Goal: Information Seeking & Learning: Learn about a topic

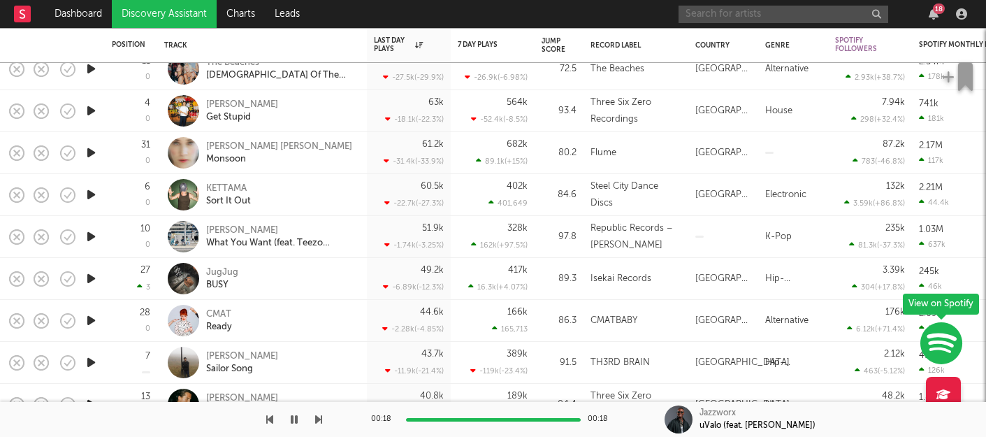
click at [717, 12] on input "text" at bounding box center [784, 14] width 210 height 17
type input "qing"
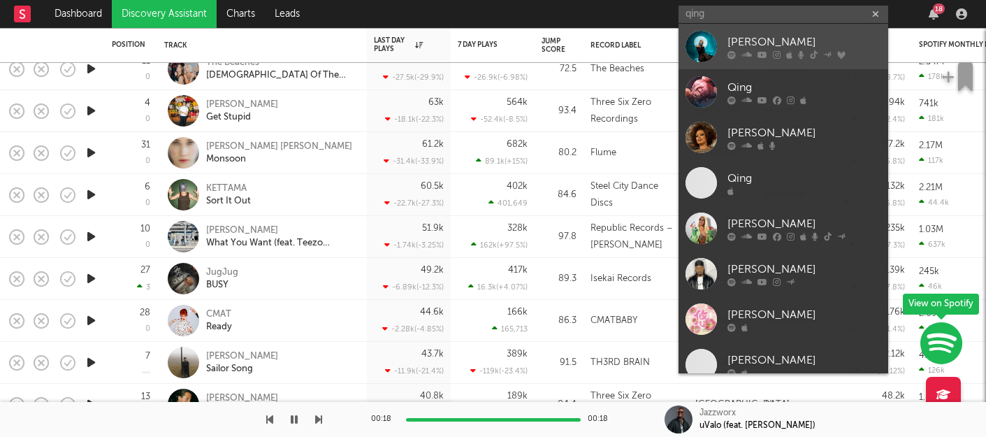
click at [795, 37] on div "[PERSON_NAME]" at bounding box center [805, 42] width 154 height 17
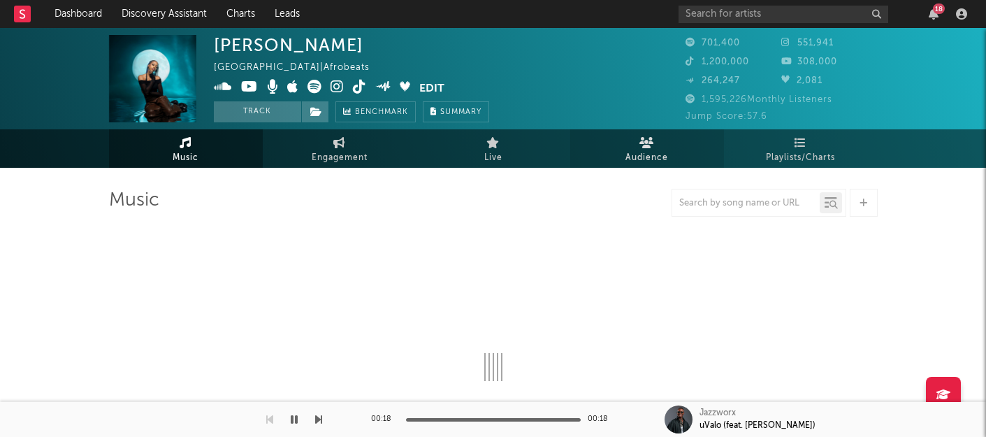
select select "6m"
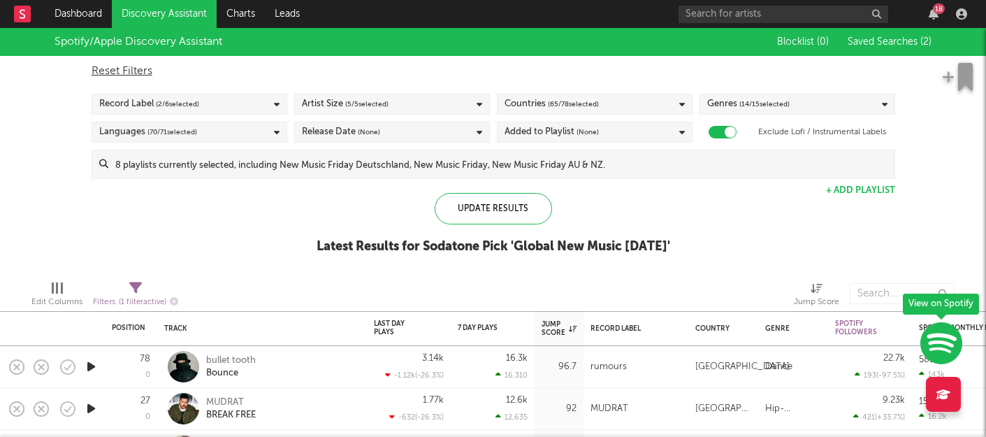
click at [186, 5] on link "Discovery Assistant" at bounding box center [164, 14] width 105 height 28
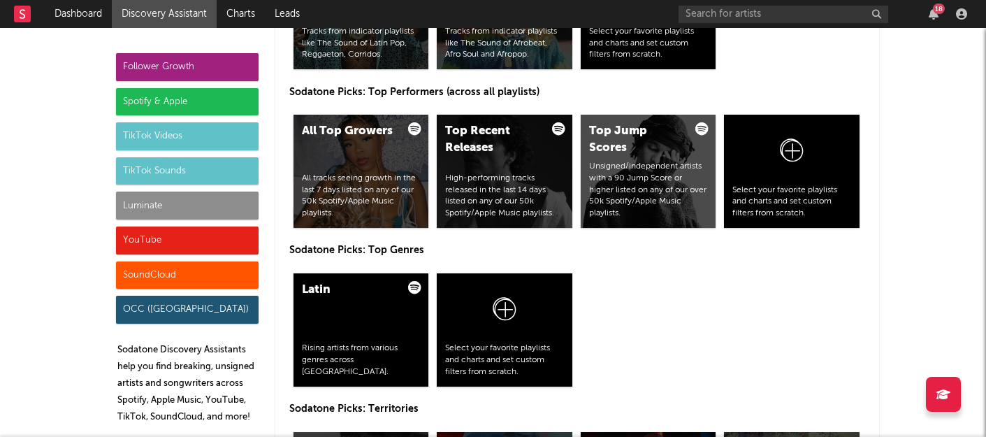
click at [222, 107] on div "Spotify & Apple" at bounding box center [187, 102] width 143 height 28
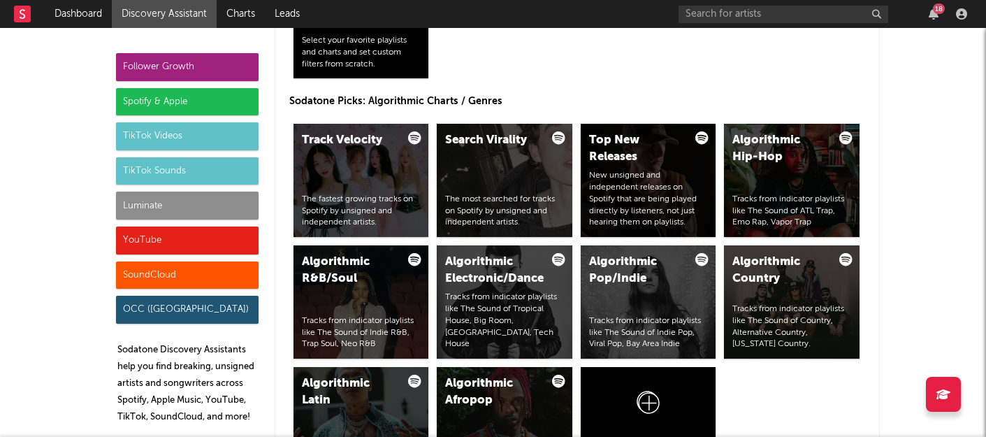
scroll to position [1397, 0]
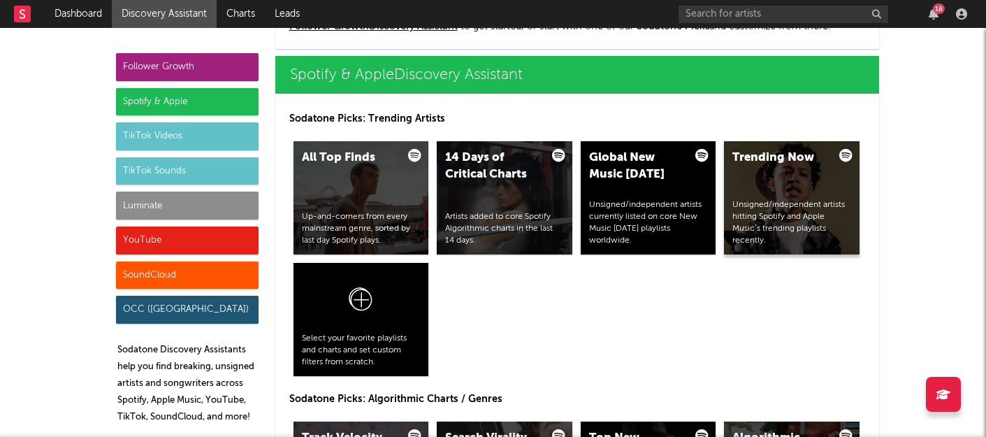
click at [772, 201] on div "Unsigned/independent artists hitting Spotify and Apple Music’s trending playlis…" at bounding box center [792, 222] width 119 height 47
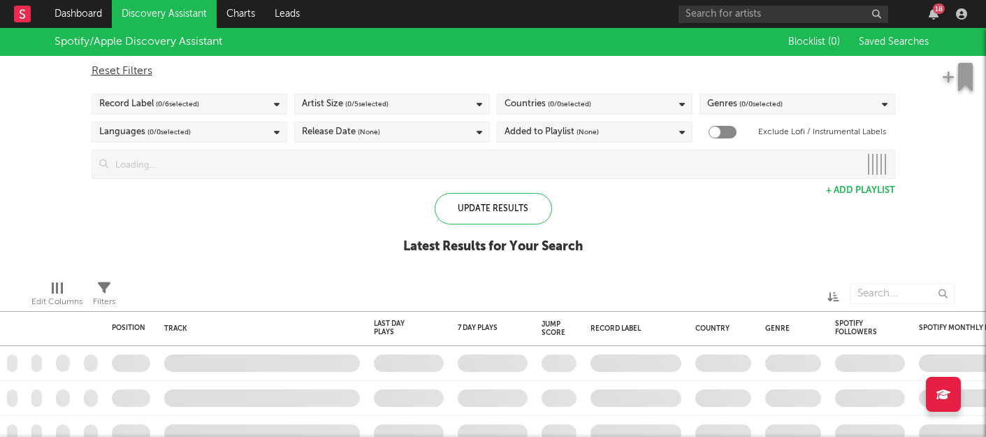
checkbox input "true"
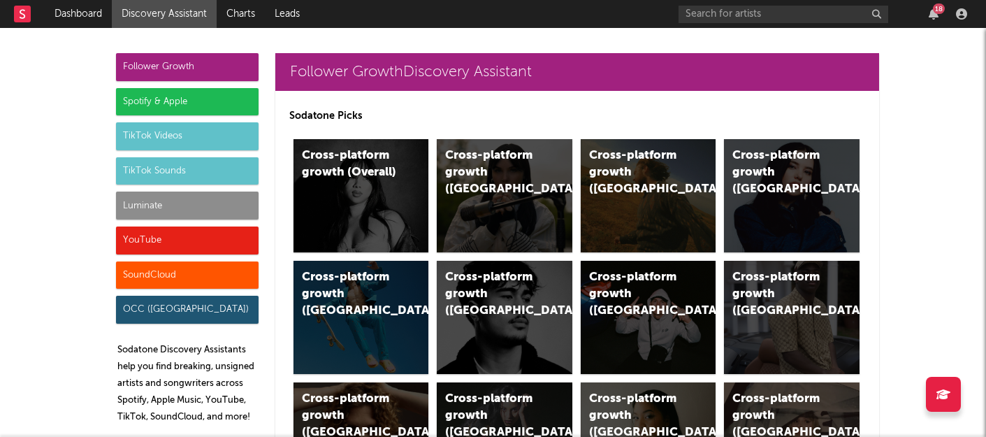
click at [201, 90] on div "Spotify & Apple" at bounding box center [187, 102] width 143 height 28
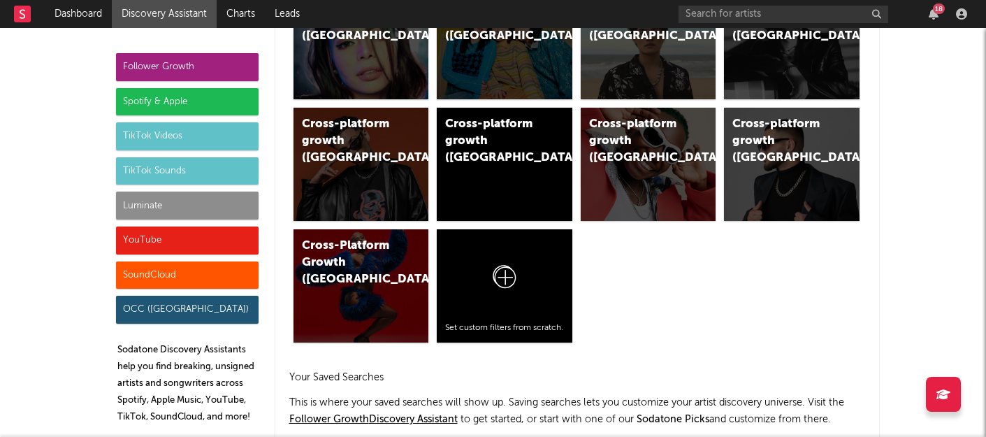
scroll to position [1397, 0]
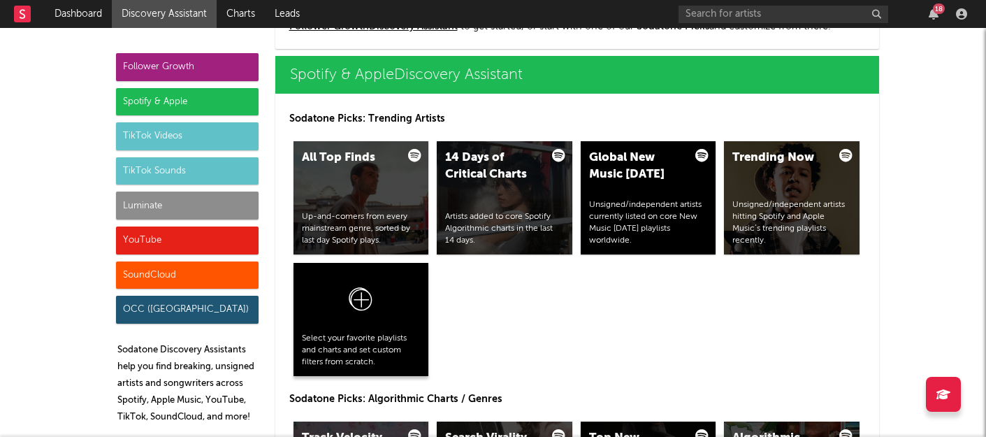
click at [358, 323] on div at bounding box center [361, 302] width 119 height 62
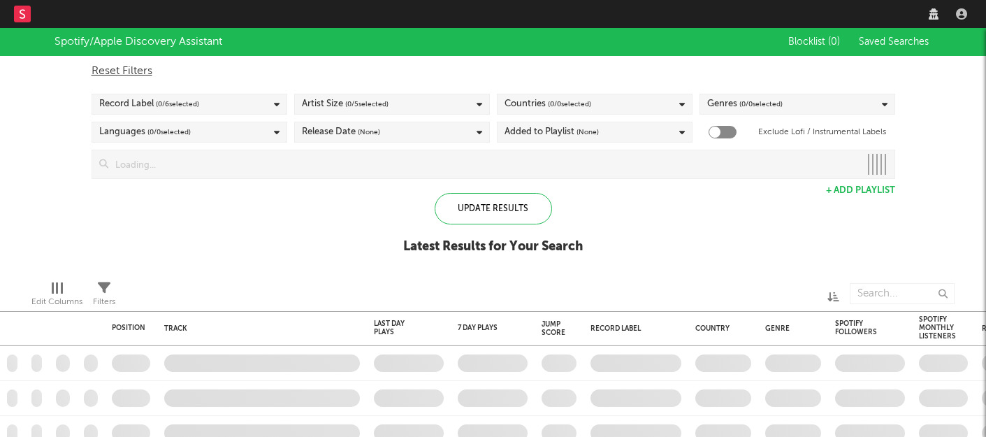
checkbox input "true"
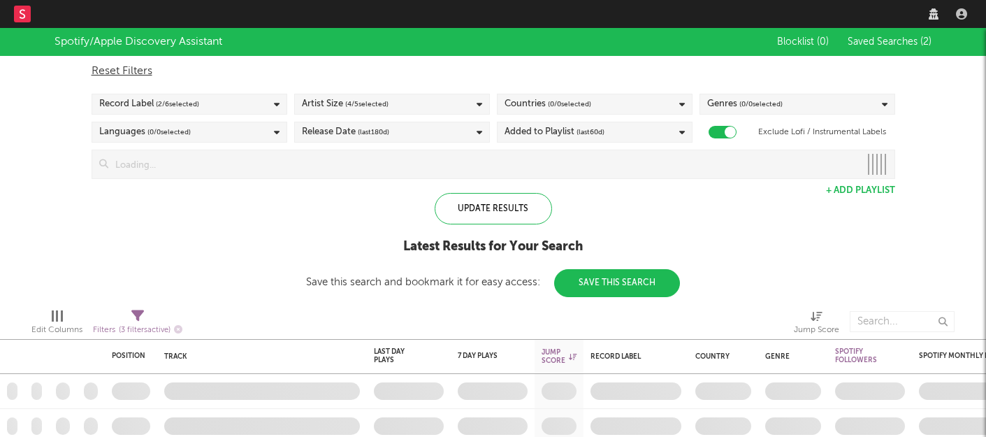
click at [607, 103] on div "Countries ( 0 / 0 selected)" at bounding box center [595, 104] width 196 height 21
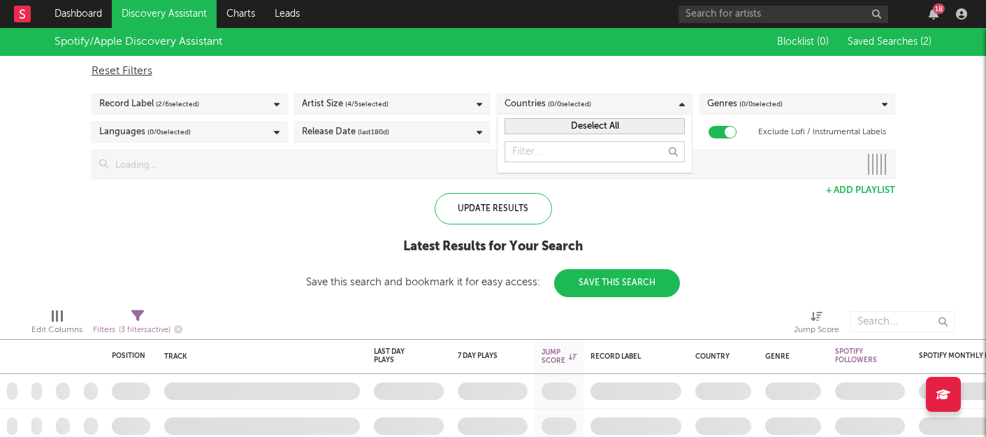
click at [573, 147] on input "text" at bounding box center [595, 151] width 180 height 21
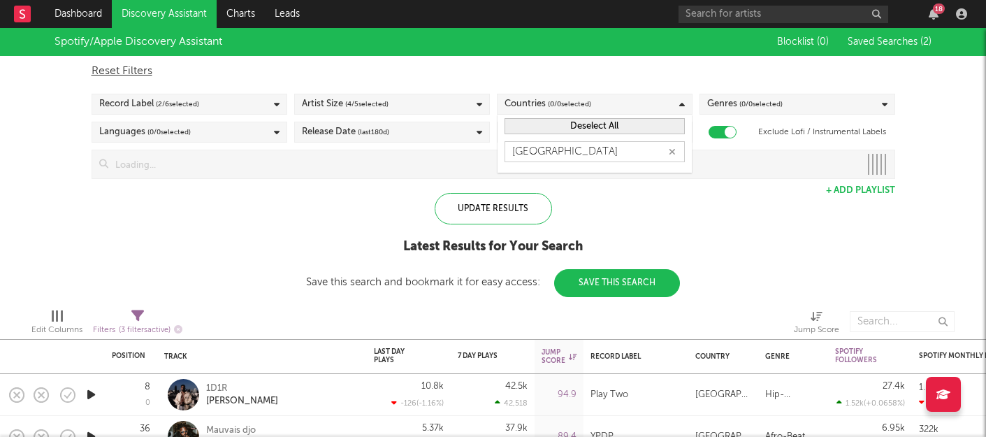
type input "nigeria"
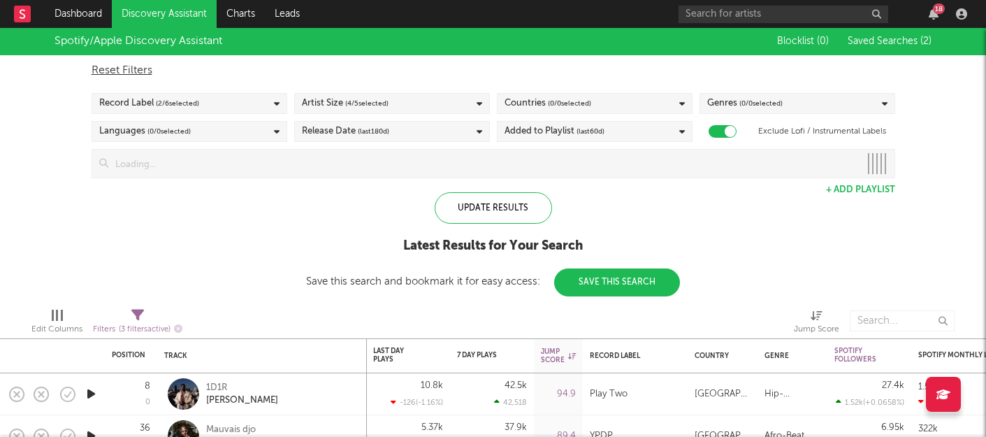
click at [635, 103] on div "Countries ( 0 / 0 selected)" at bounding box center [595, 103] width 196 height 21
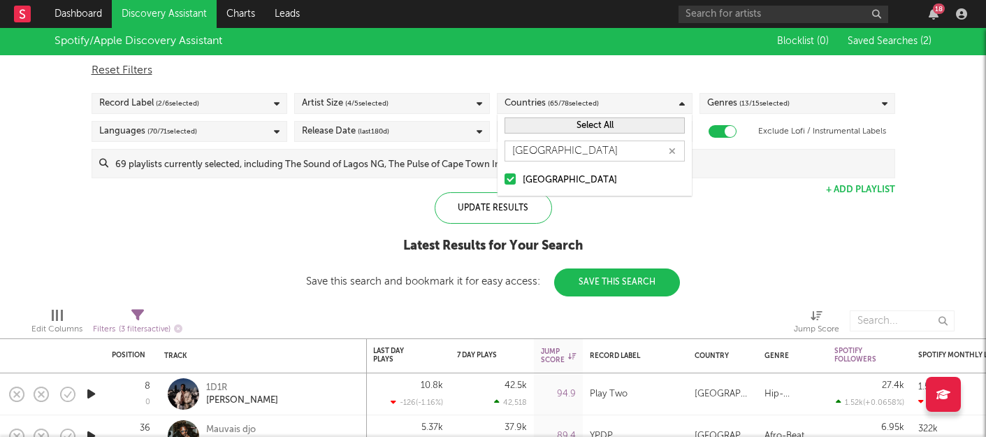
click at [600, 152] on input "nigeria" at bounding box center [595, 151] width 180 height 21
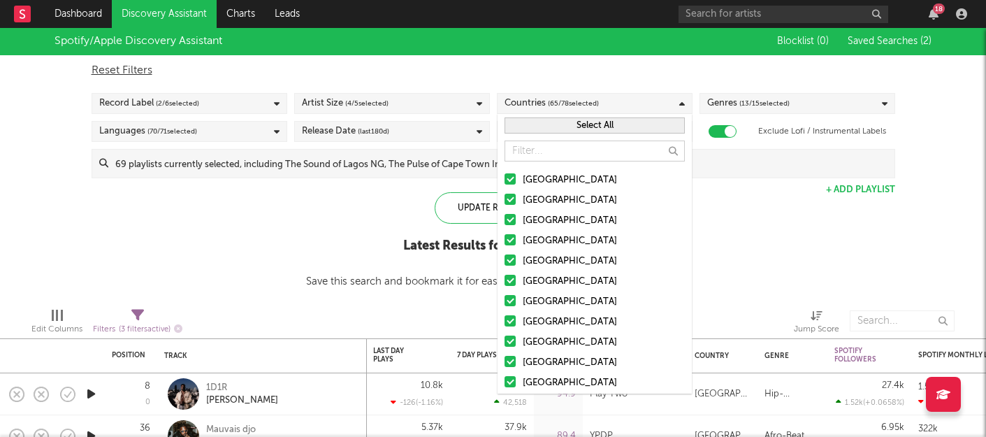
click at [601, 124] on button "Select All" at bounding box center [595, 125] width 180 height 16
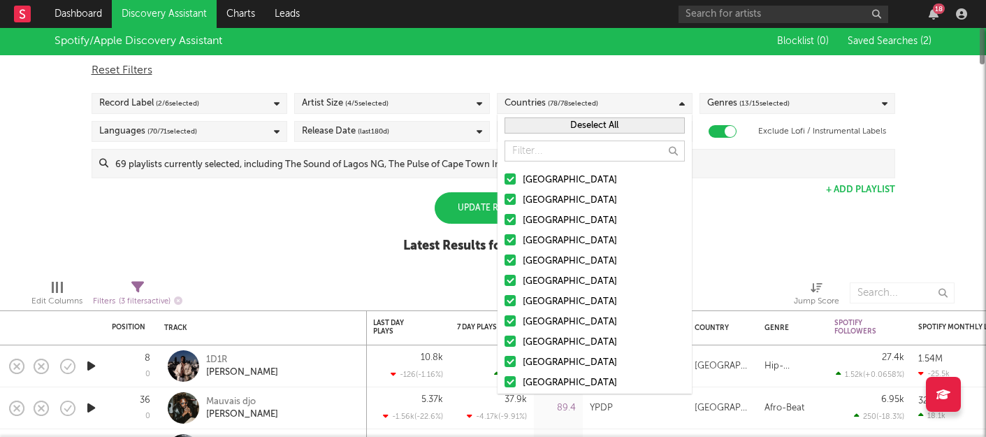
click at [601, 124] on button "Deselect All" at bounding box center [595, 125] width 180 height 16
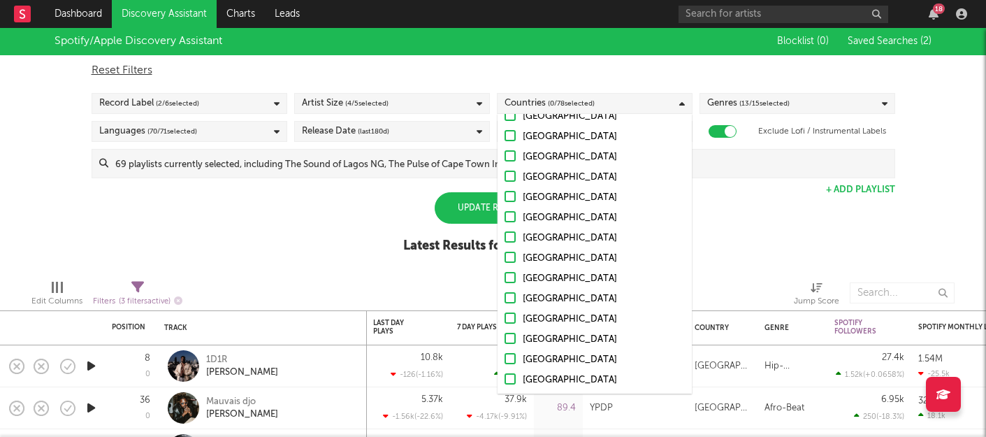
scroll to position [540, 0]
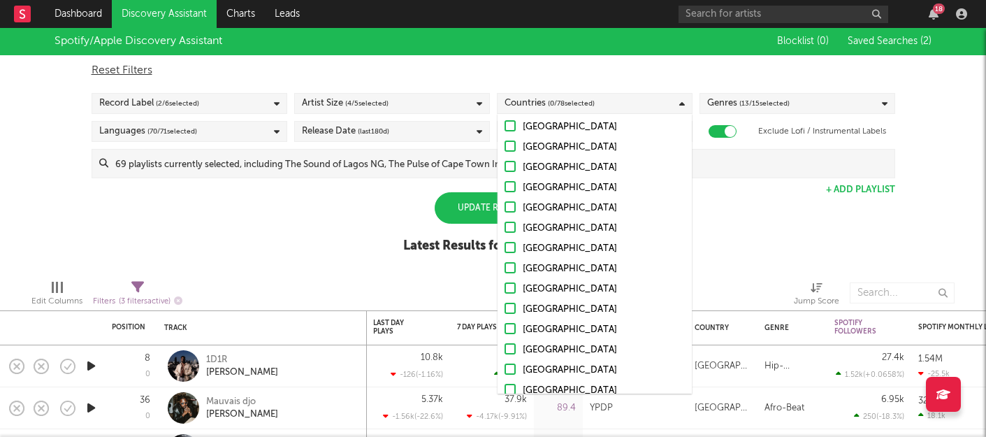
click at [512, 285] on div at bounding box center [510, 287] width 11 height 11
click at [505, 285] on input "South Africa" at bounding box center [505, 289] width 0 height 17
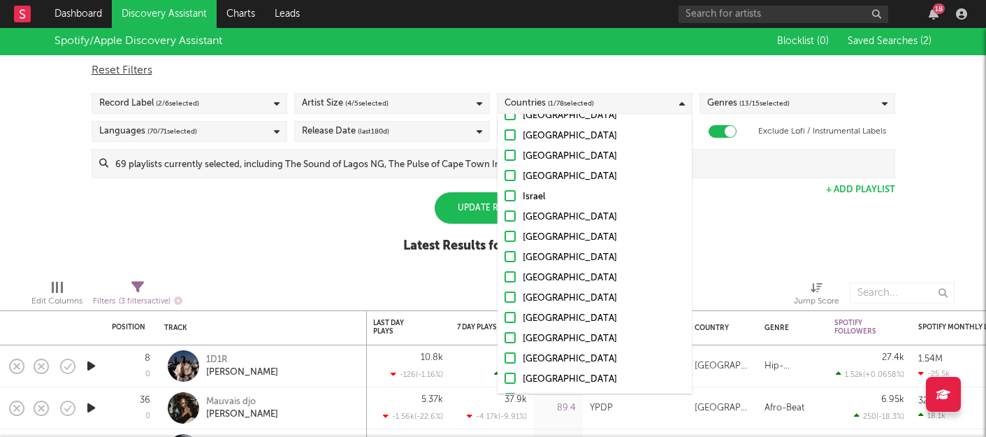
click at [513, 273] on div at bounding box center [510, 276] width 11 height 11
click at [505, 273] on input "Nigeria" at bounding box center [505, 278] width 0 height 17
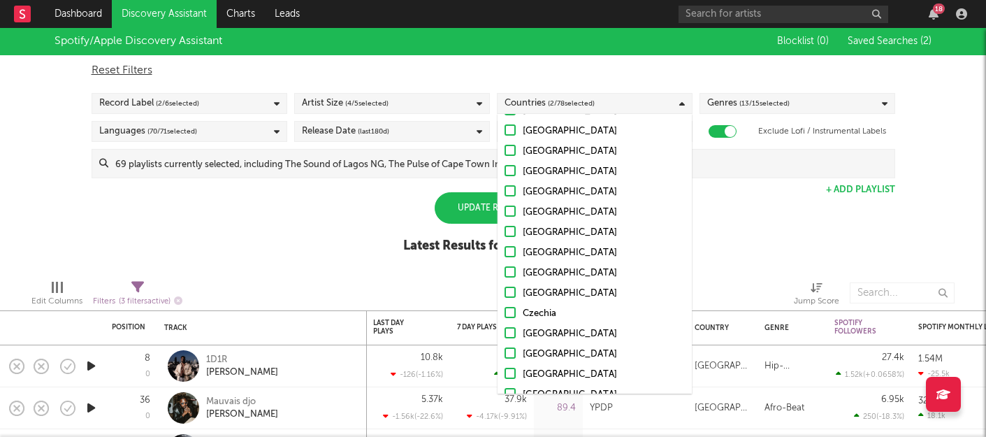
click at [512, 291] on div at bounding box center [510, 292] width 11 height 11
click at [505, 291] on input "Ghana" at bounding box center [505, 293] width 0 height 17
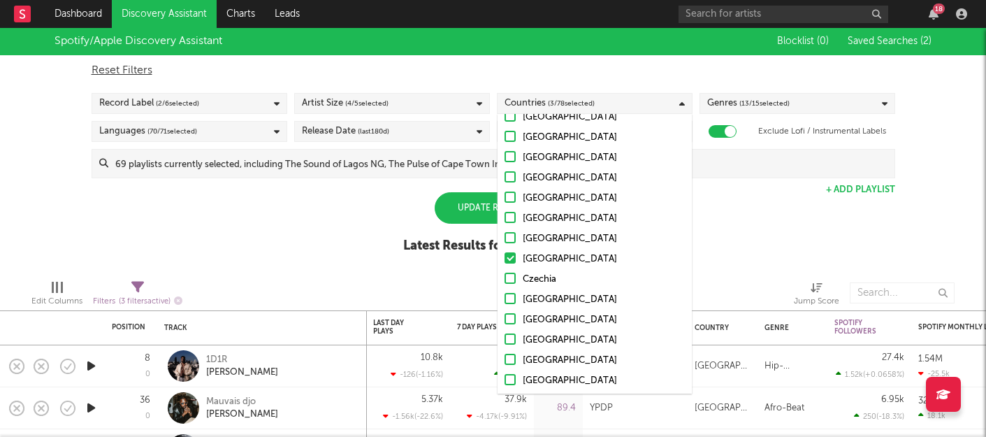
scroll to position [1173, 0]
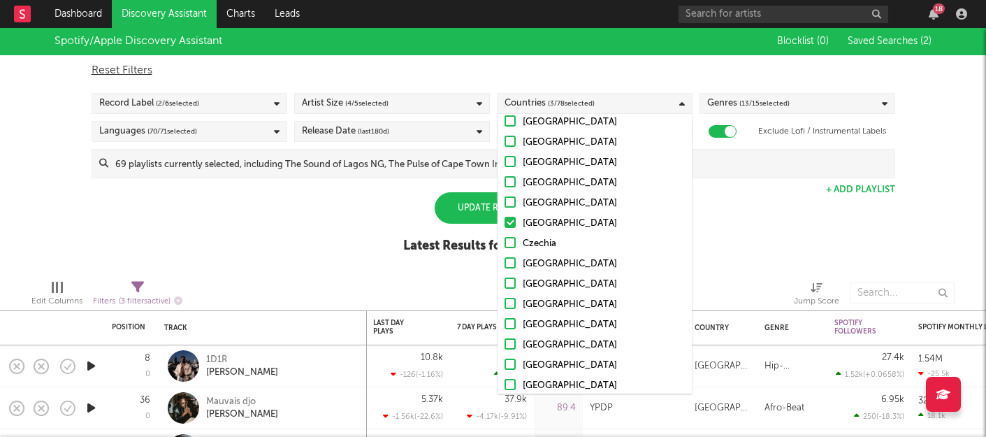
click at [514, 282] on div at bounding box center [510, 283] width 11 height 11
click at [505, 282] on input "Egypt" at bounding box center [505, 284] width 0 height 17
click at [509, 305] on div at bounding box center [510, 303] width 11 height 11
click at [505, 305] on input "Lebanon" at bounding box center [505, 304] width 0 height 17
click at [509, 324] on div at bounding box center [510, 323] width 11 height 11
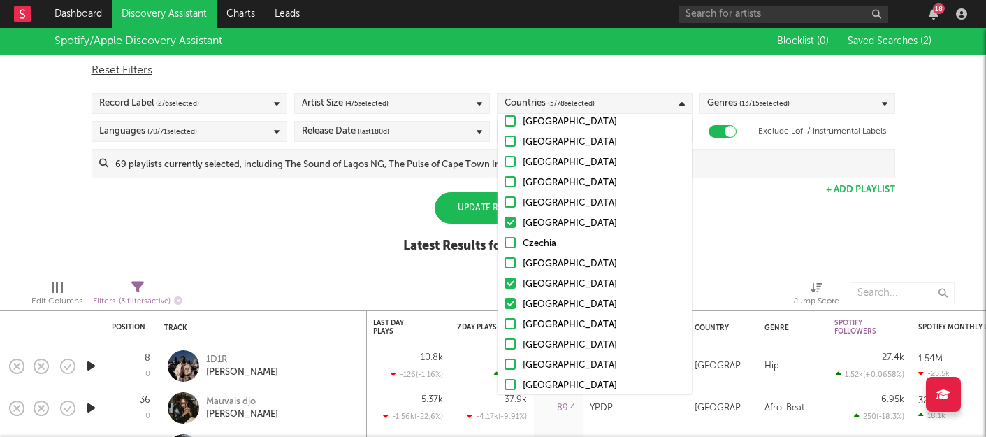
click at [505, 324] on input "United Arab Emirates" at bounding box center [505, 325] width 0 height 17
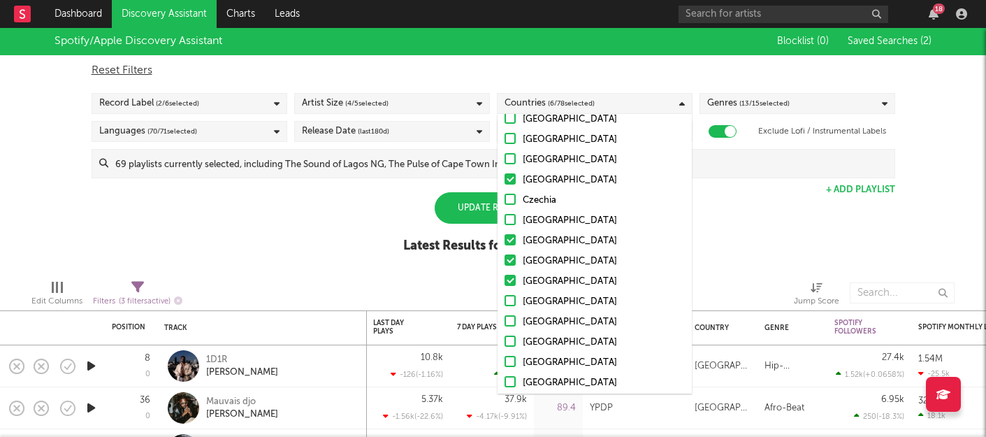
scroll to position [1229, 0]
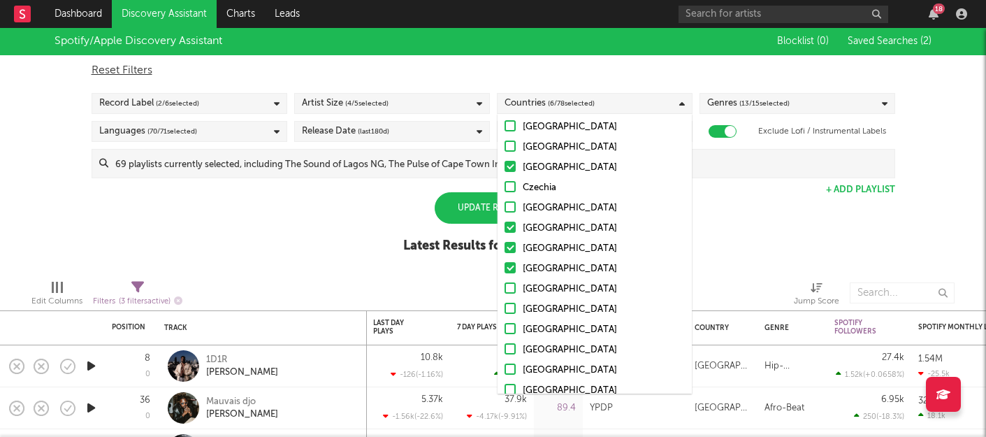
click at [509, 312] on div at bounding box center [510, 308] width 11 height 11
click at [505, 312] on input "Bahrain" at bounding box center [505, 309] width 0 height 17
click at [509, 285] on div at bounding box center [510, 287] width 11 height 11
click at [505, 285] on input "Saudi Arabia" at bounding box center [505, 289] width 0 height 17
click at [509, 330] on div at bounding box center [510, 328] width 11 height 11
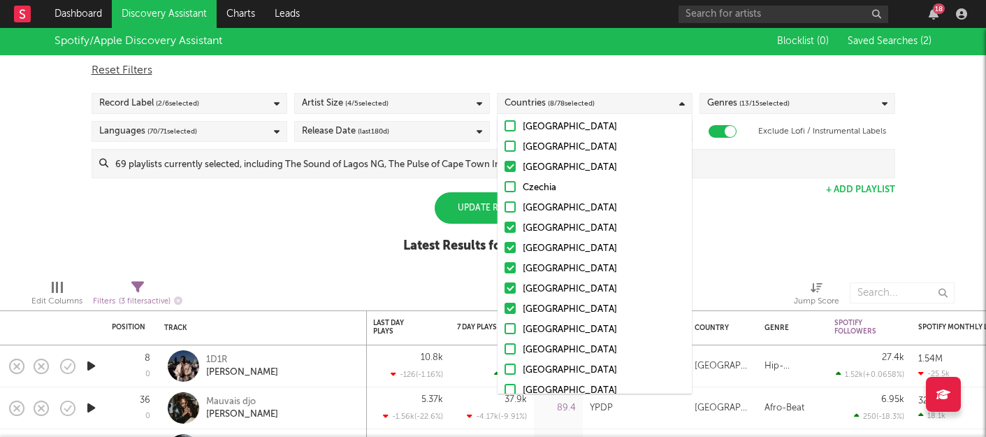
click at [505, 330] on input "Kuwait" at bounding box center [505, 330] width 0 height 17
click at [510, 347] on div at bounding box center [510, 348] width 11 height 11
click at [505, 347] on input "Oman" at bounding box center [505, 350] width 0 height 17
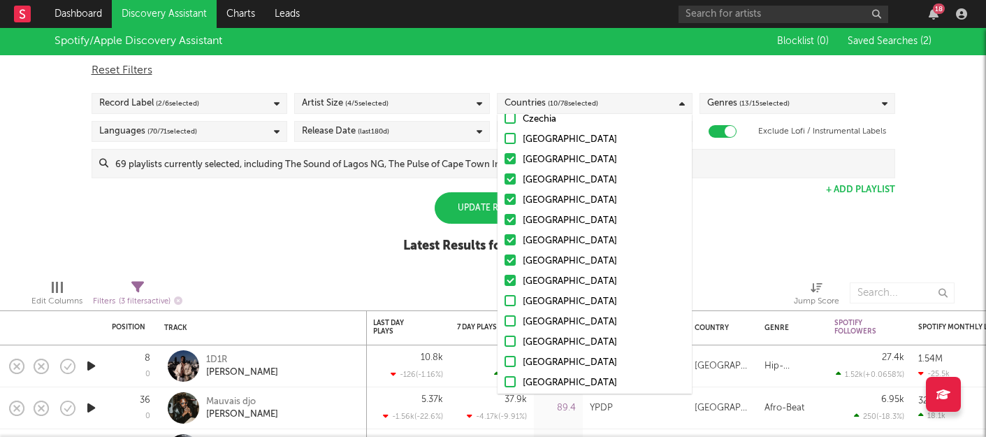
click at [513, 340] on div at bounding box center [510, 341] width 11 height 11
click at [505, 340] on input "Algeria" at bounding box center [505, 342] width 0 height 17
click at [513, 318] on div at bounding box center [510, 320] width 11 height 11
click at [505, 318] on input "Tunisia" at bounding box center [505, 322] width 0 height 17
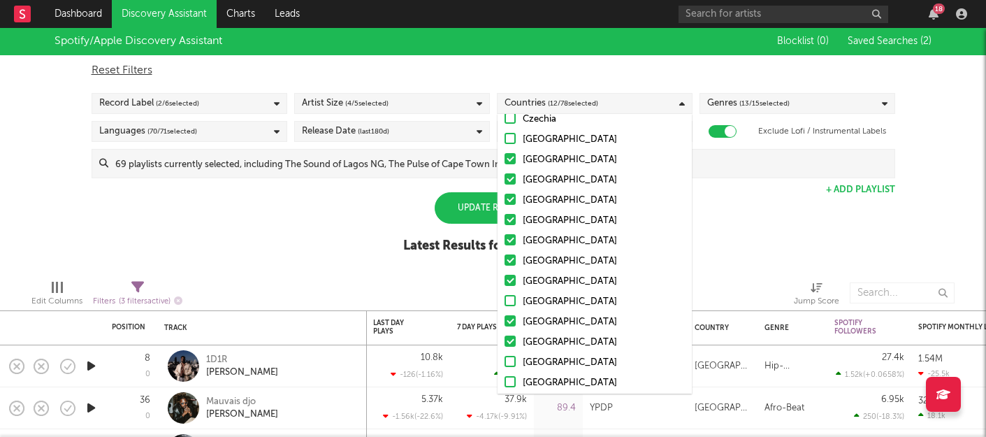
click at [512, 296] on div at bounding box center [510, 300] width 11 height 11
click at [505, 296] on input "Qatar" at bounding box center [505, 302] width 0 height 17
click at [512, 357] on div at bounding box center [510, 361] width 11 height 11
click at [505, 357] on input "Morocco" at bounding box center [505, 362] width 0 height 17
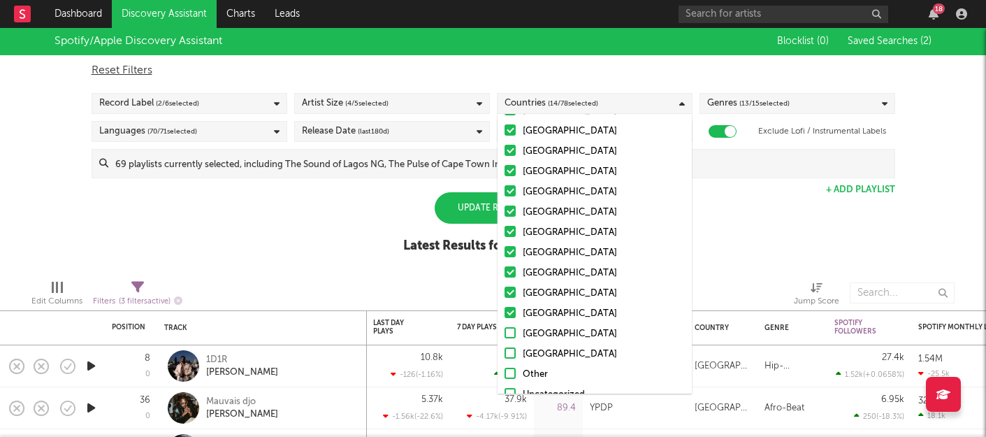
scroll to position [1363, 0]
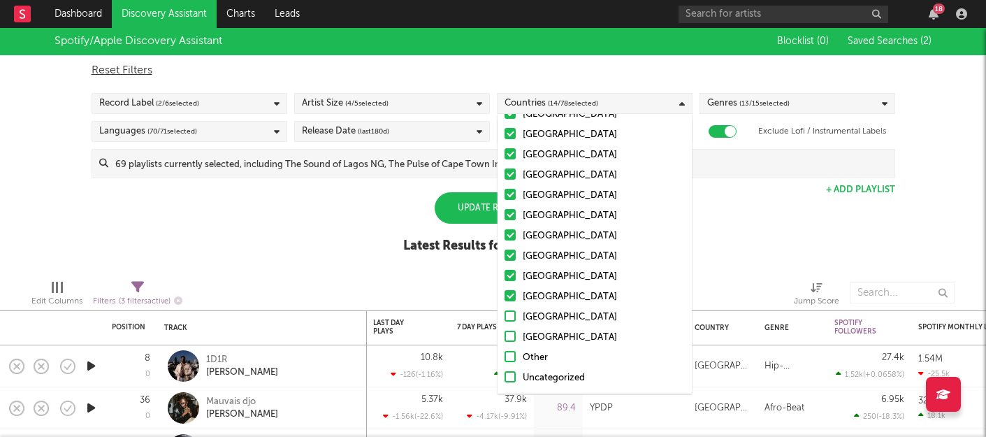
click at [511, 336] on div at bounding box center [510, 336] width 11 height 11
click at [505, 336] on input "Sudan" at bounding box center [505, 337] width 0 height 17
click at [510, 315] on div at bounding box center [510, 315] width 11 height 11
click at [505, 315] on input "Libya" at bounding box center [505, 317] width 0 height 17
click at [753, 243] on div "Spotify/Apple Discovery Assistant Blocklist ( 0 ) Saved Searches ( 2 ) Reset Fi…" at bounding box center [493, 147] width 986 height 241
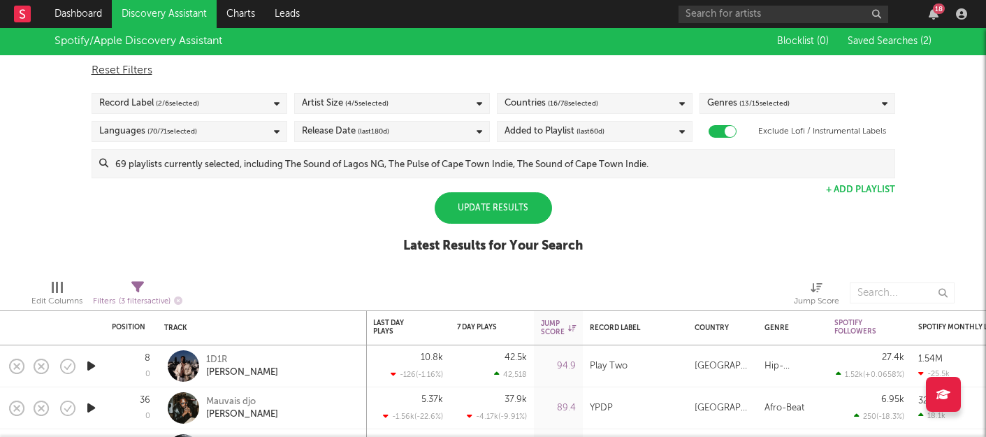
click at [505, 213] on div "Update Results" at bounding box center [493, 207] width 117 height 31
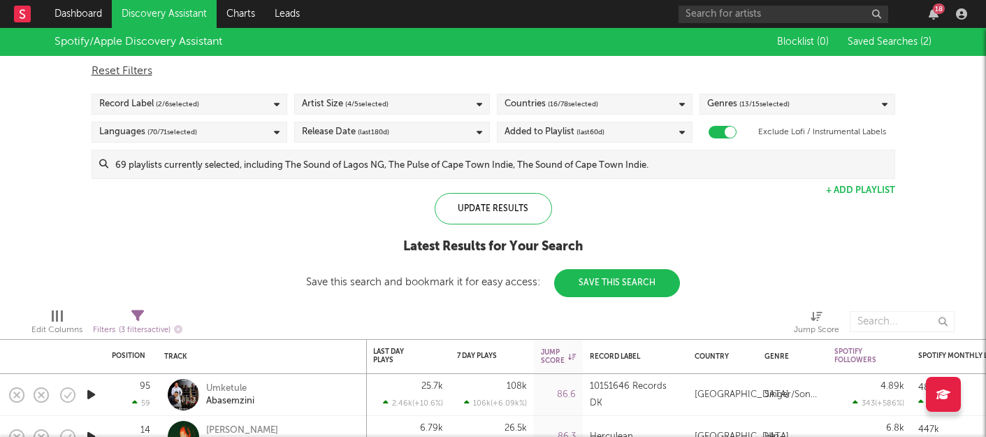
click at [255, 99] on div "Record Label ( 2 / 6 selected)" at bounding box center [190, 104] width 196 height 21
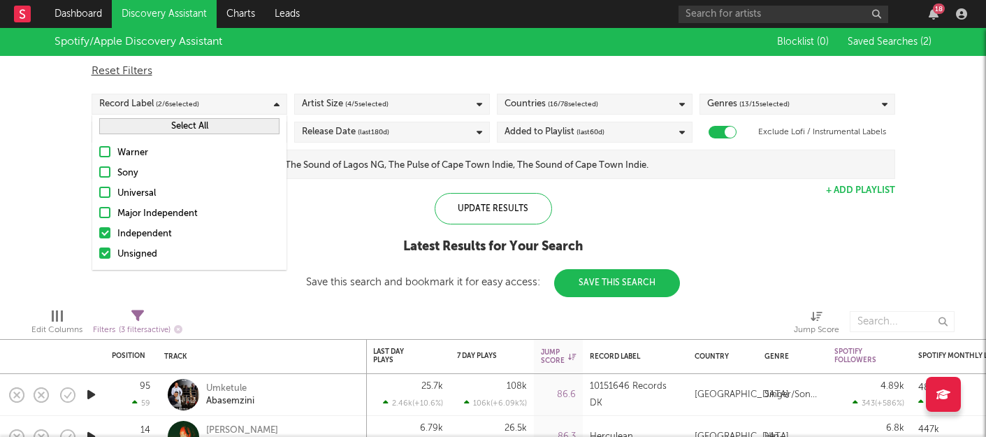
click at [329, 219] on div "Update Results Latest Results for Your Search Save this search and bookmark it …" at bounding box center [493, 245] width 374 height 104
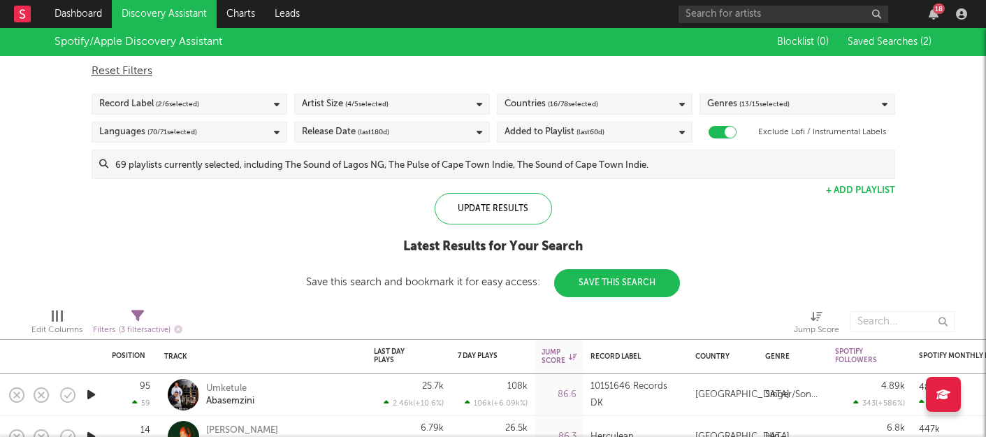
click at [258, 106] on div "Record Label ( 2 / 6 selected)" at bounding box center [190, 104] width 196 height 21
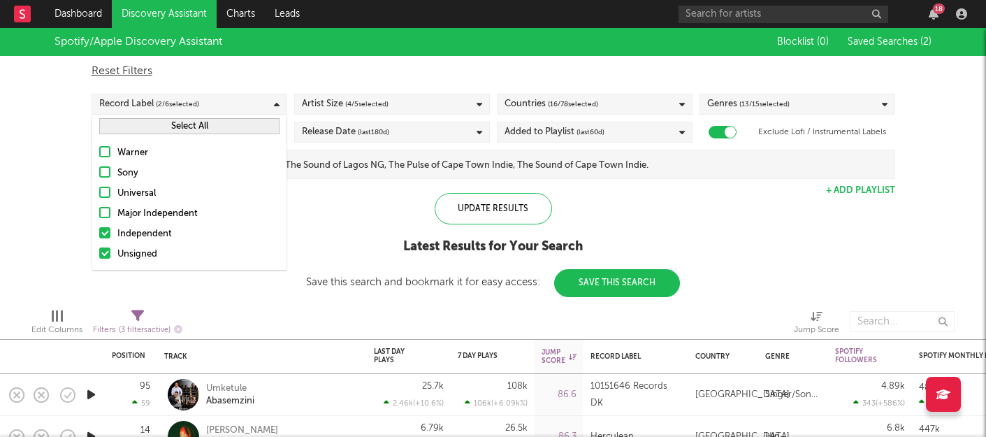
click at [119, 237] on div "Independent" at bounding box center [198, 234] width 162 height 17
click at [99, 237] on input "Independent" at bounding box center [99, 234] width 0 height 17
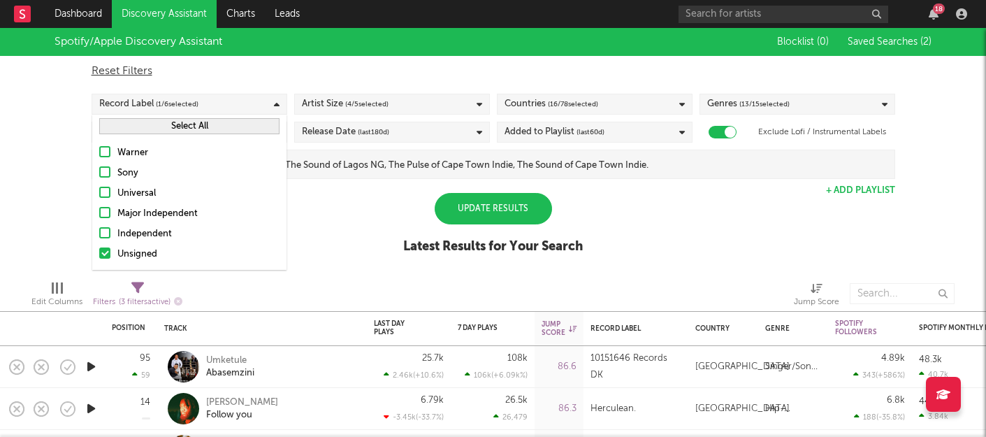
click at [491, 209] on div "Update Results" at bounding box center [493, 208] width 117 height 31
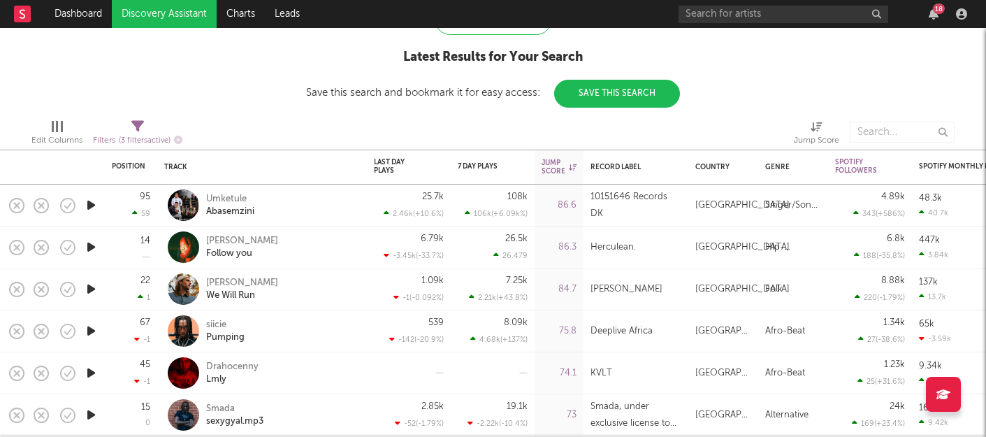
click at [89, 206] on icon "button" at bounding box center [91, 204] width 15 height 17
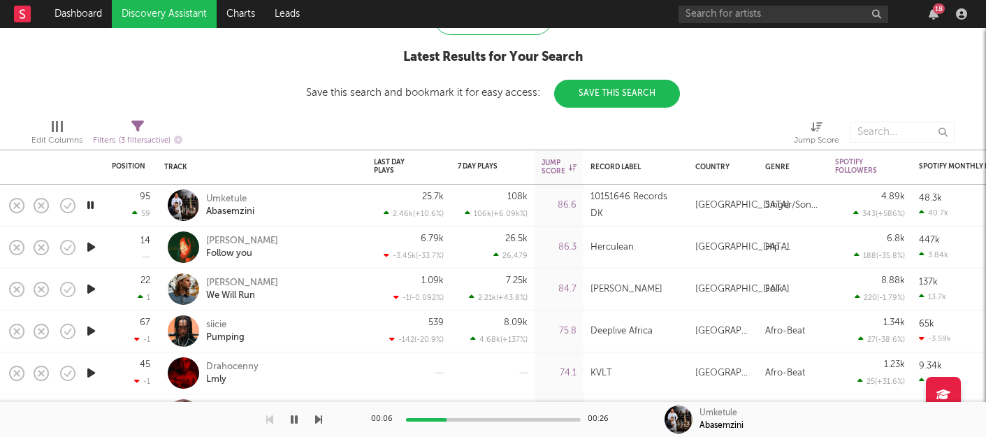
click at [96, 242] on icon "button" at bounding box center [91, 246] width 15 height 17
click at [486, 419] on div at bounding box center [493, 419] width 175 height 3
click at [294, 423] on icon "button" at bounding box center [294, 419] width 7 height 11
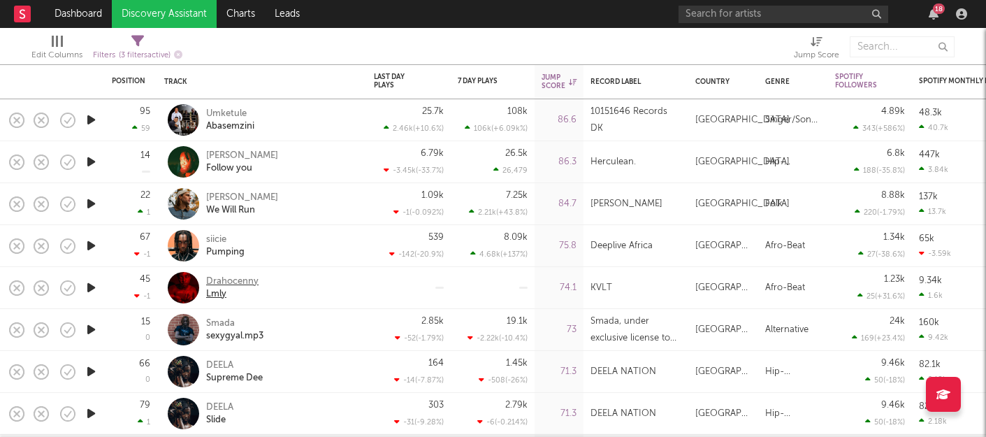
click at [234, 282] on div "Drahocenny" at bounding box center [232, 281] width 52 height 13
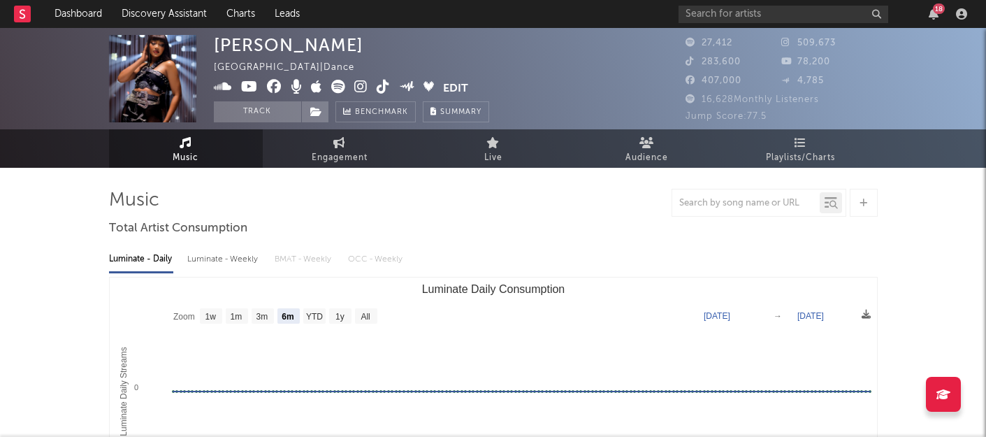
select select "6m"
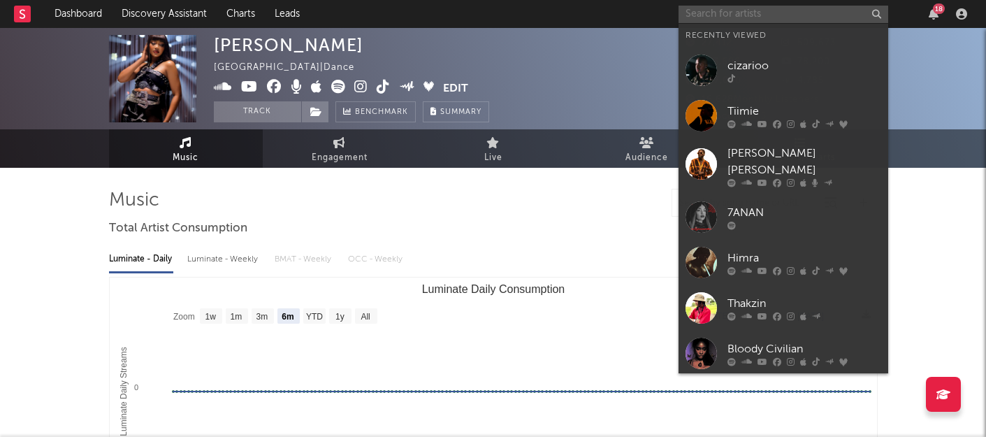
click at [709, 13] on input "text" at bounding box center [784, 14] width 210 height 17
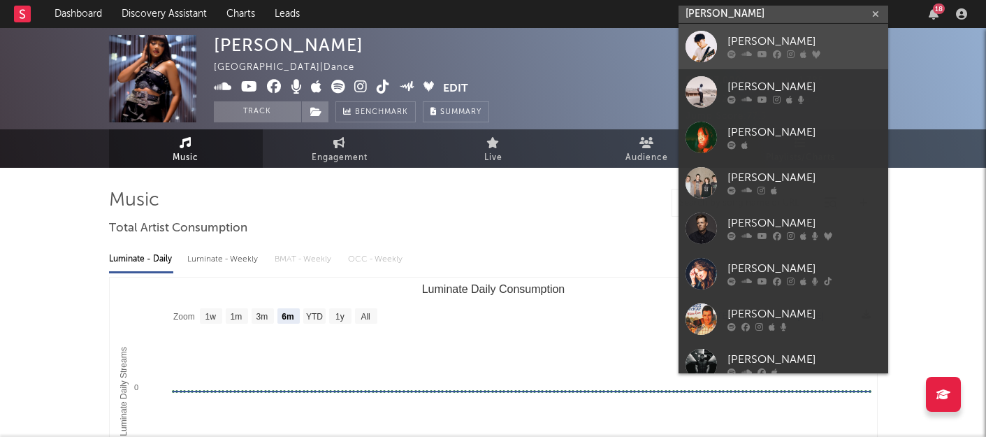
type input "mckay"
click at [744, 45] on div "McKay" at bounding box center [805, 42] width 154 height 17
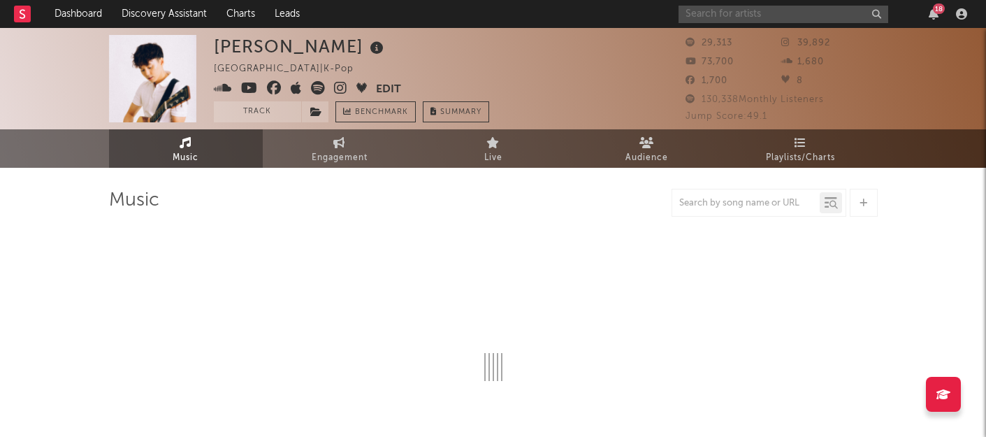
click at [732, 10] on input "text" at bounding box center [784, 14] width 210 height 17
type input "mcka"
select select "6m"
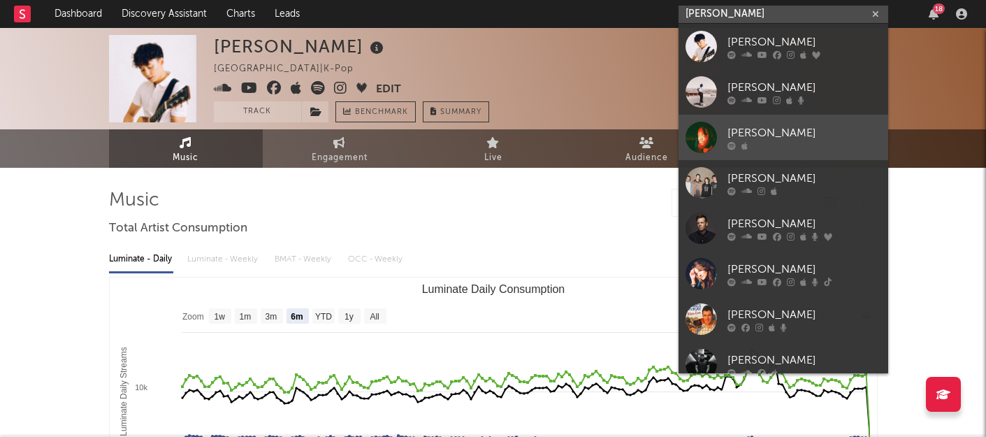
type input "mckay"
click at [742, 147] on icon at bounding box center [745, 145] width 6 height 8
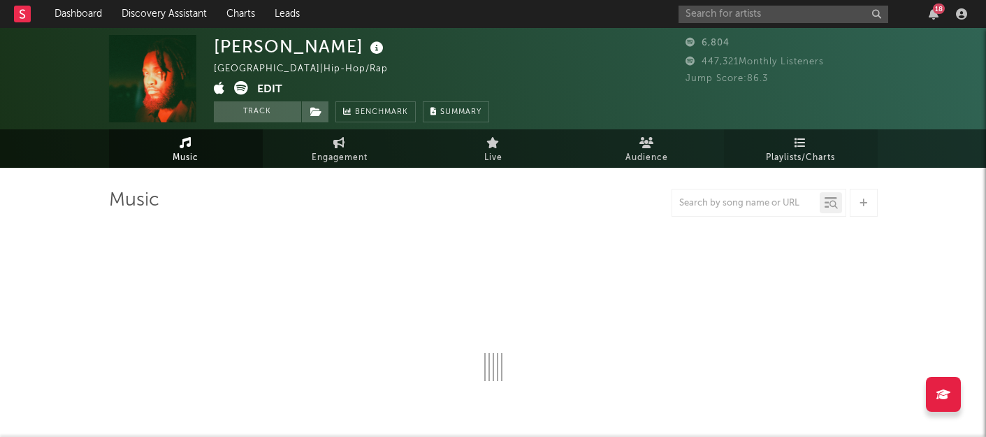
select select "6m"
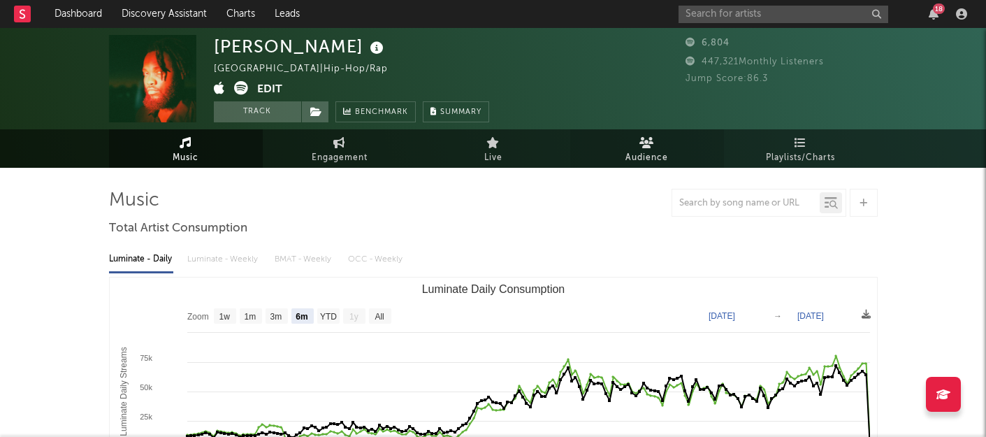
click at [660, 143] on link "Audience" at bounding box center [647, 148] width 154 height 38
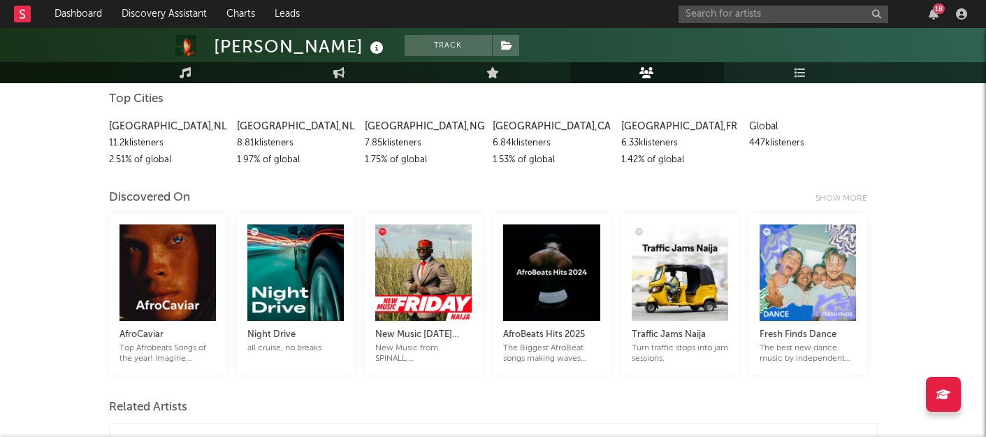
scroll to position [199, 0]
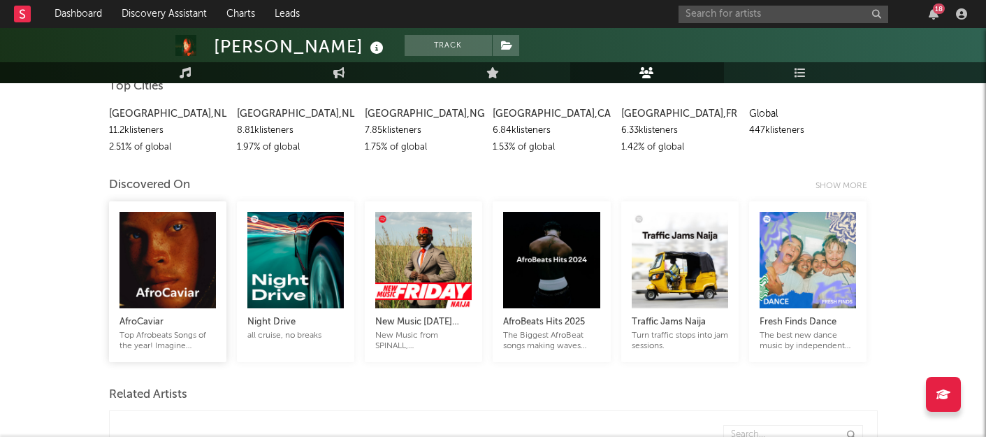
click at [157, 280] on div at bounding box center [168, 260] width 96 height 96
click at [830, 186] on div "Show more" at bounding box center [847, 186] width 62 height 17
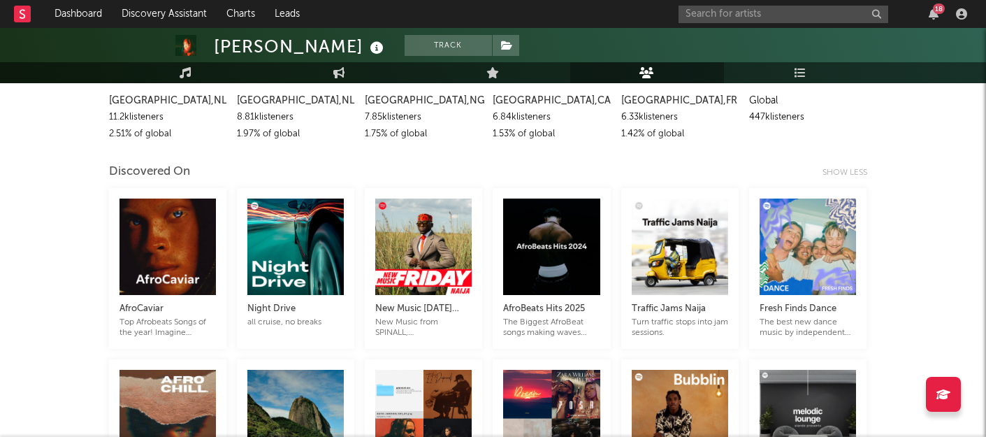
scroll to position [209, 0]
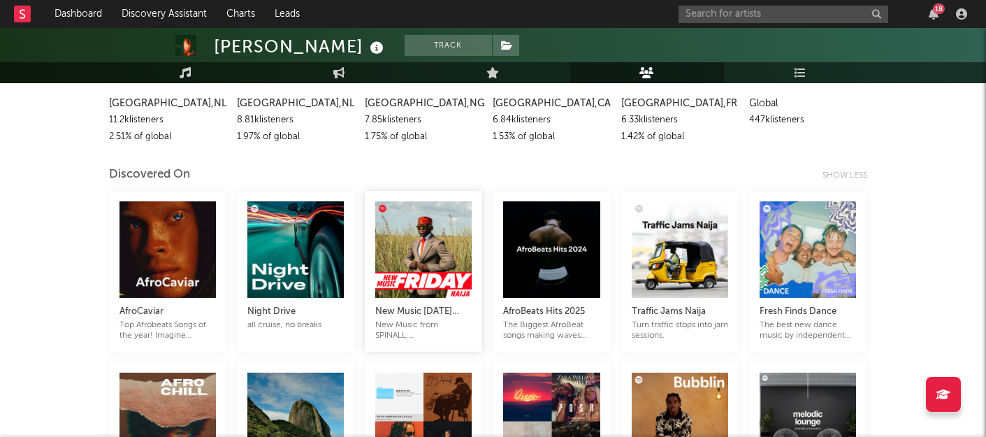
click at [423, 278] on div at bounding box center [423, 249] width 96 height 96
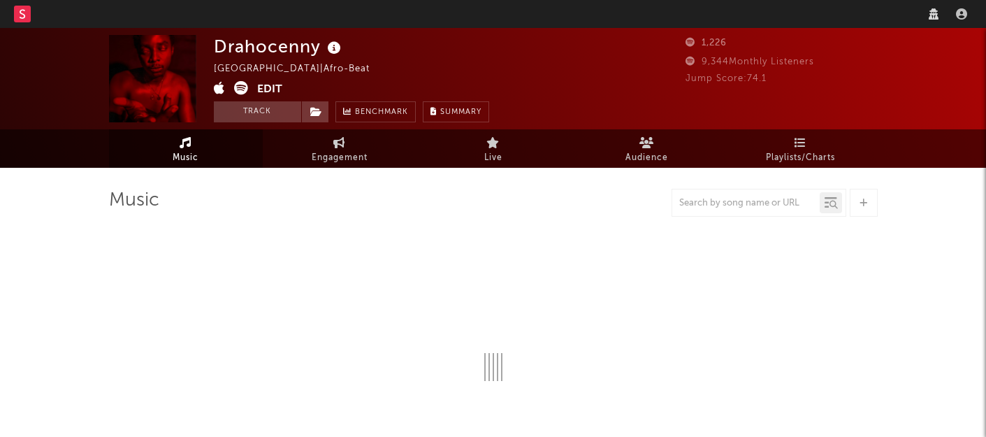
select select "1w"
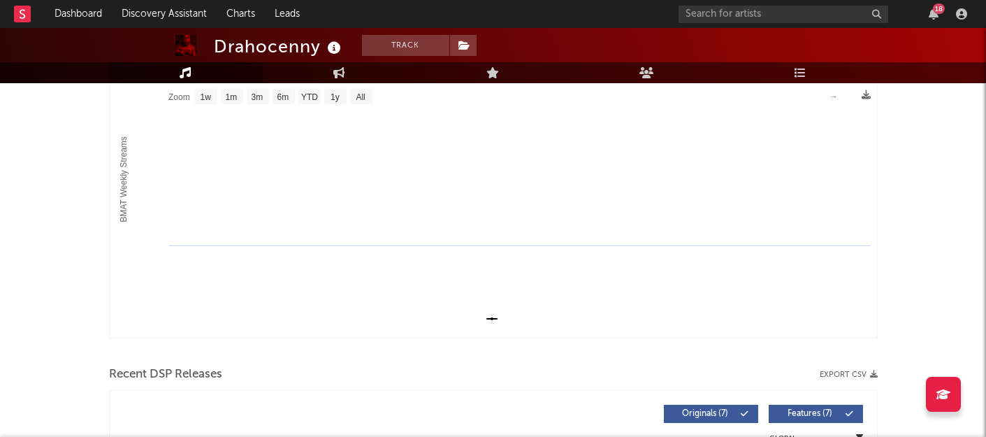
scroll to position [47, 0]
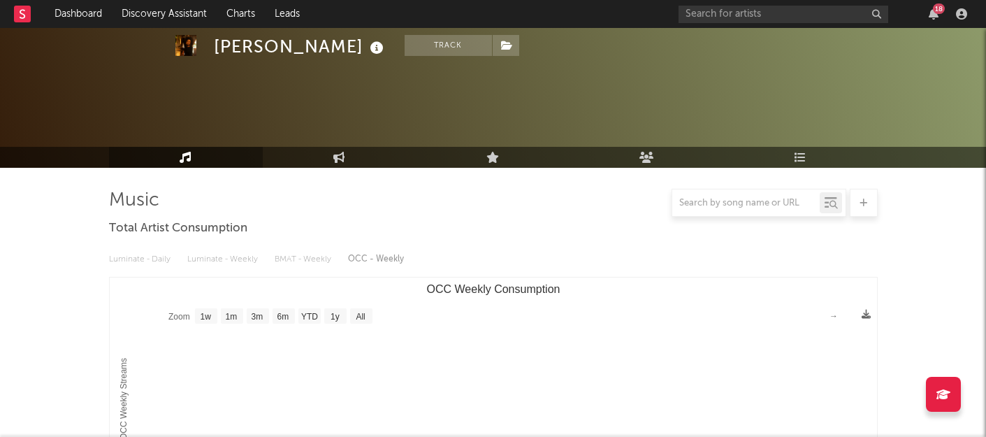
select select "1w"
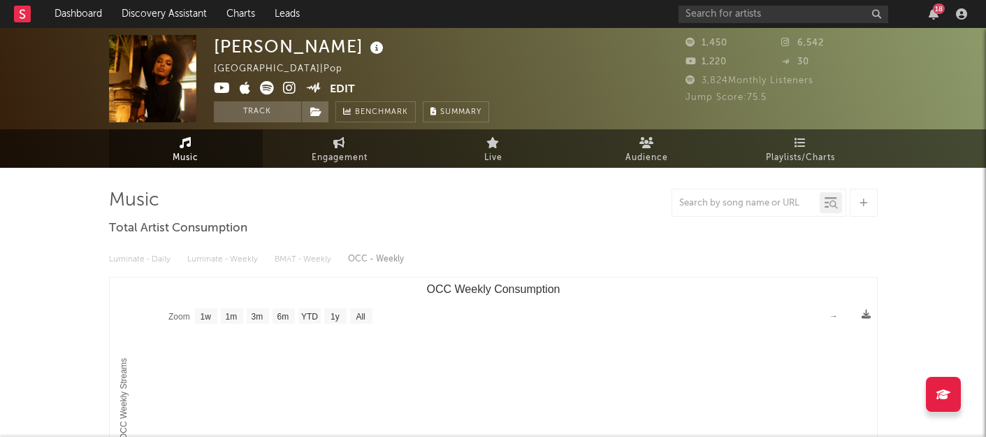
click at [260, 89] on icon at bounding box center [267, 88] width 14 height 14
click at [280, 90] on span at bounding box center [272, 89] width 117 height 17
click at [285, 89] on icon at bounding box center [289, 88] width 13 height 14
